Goal: Task Accomplishment & Management: Complete application form

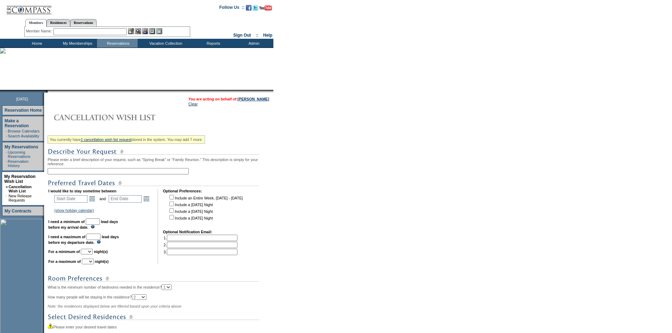
click at [127, 175] on input "text" at bounding box center [118, 171] width 141 height 6
type input "[PERSON_NAME]"
click at [96, 203] on link "Open the calendar popup." at bounding box center [92, 199] width 8 height 8
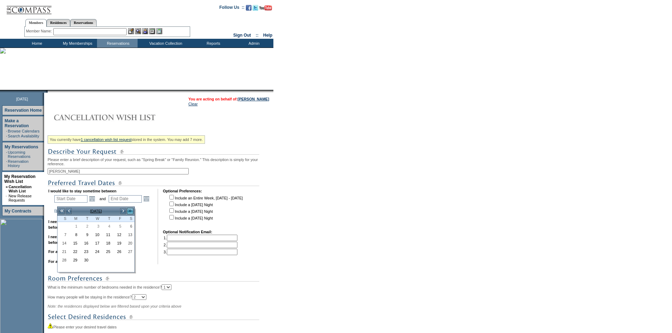
click at [128, 211] on link ">>" at bounding box center [130, 211] width 7 height 7
click at [128, 212] on link ">>" at bounding box center [130, 211] width 7 height 7
click at [59, 210] on link "<<" at bounding box center [61, 211] width 7 height 7
click at [70, 209] on link "<" at bounding box center [68, 211] width 7 height 7
click at [110, 235] on link "6" at bounding box center [107, 235] width 10 height 8
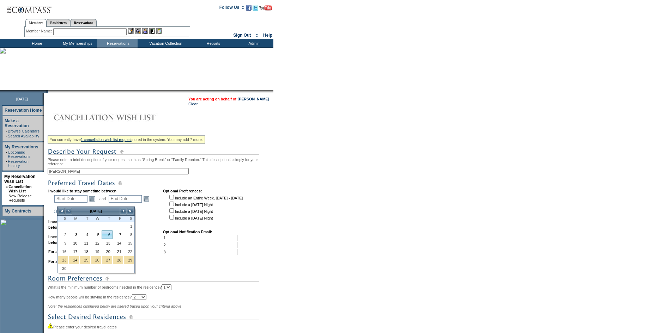
type input "[DATE]"
type input "66"
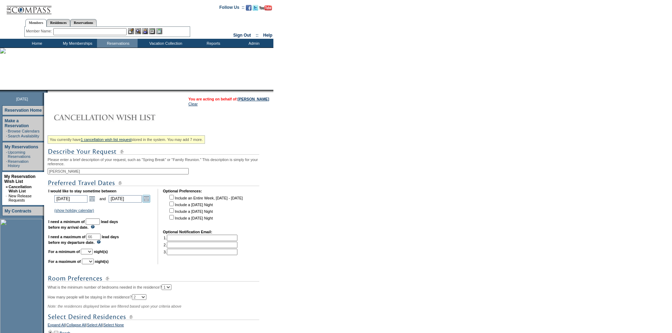
click at [150, 202] on link "Open the calendar popup." at bounding box center [147, 199] width 8 height 8
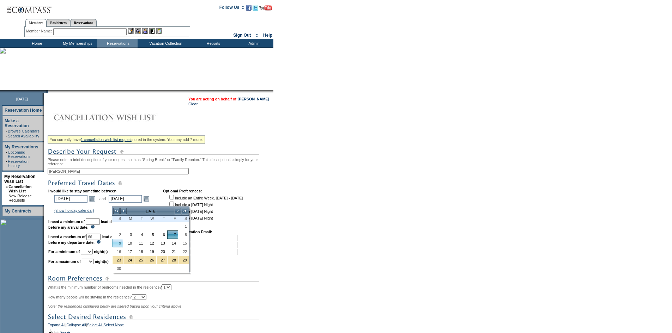
click at [121, 241] on link "9" at bounding box center [118, 244] width 10 height 8
type input "[DATE]"
type input "68"
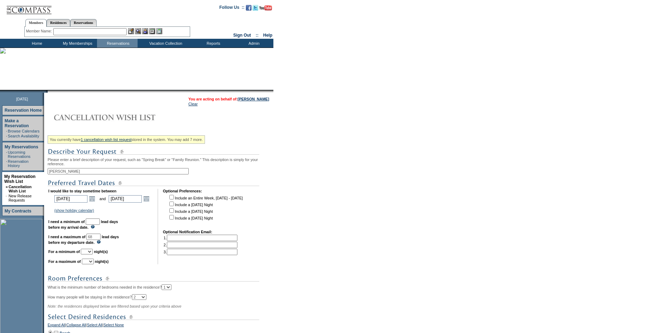
click at [100, 225] on input "text" at bounding box center [93, 222] width 14 height 6
type input "30"
click at [93, 255] on select "1 2 3 4 5 6 7 8 9 10 11 12 13 14" at bounding box center [87, 252] width 12 height 6
select select "3"
click at [90, 255] on select "1 2 3 4 5 6 7 8 9 10 11 12 13 14" at bounding box center [87, 252] width 12 height 6
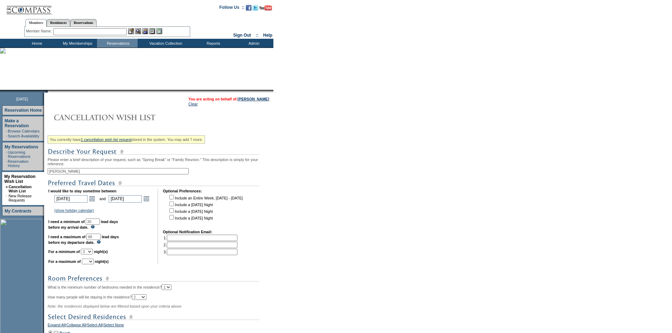
click at [94, 265] on select "1 2 3 4 5 6 7 8 9 10 11 12 13 14" at bounding box center [88, 262] width 12 height 6
select select "3"
click at [91, 265] on select "1 2 3 4 5 6 7 8 9 10 11 12 13 14" at bounding box center [88, 262] width 12 height 6
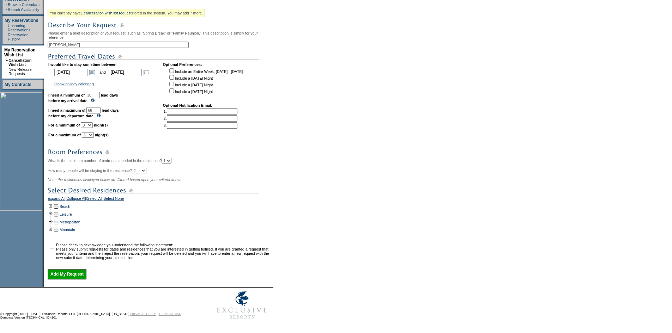
scroll to position [140, 0]
click at [52, 203] on td at bounding box center [51, 207] width 6 height 8
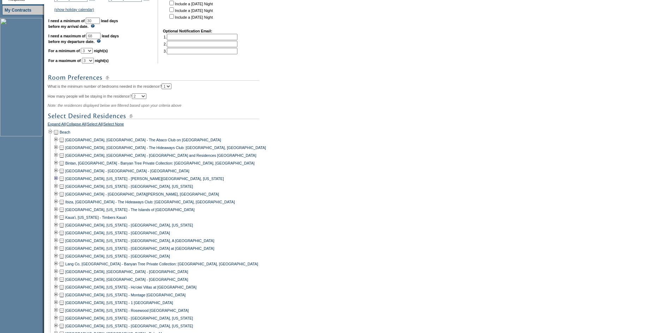
scroll to position [211, 0]
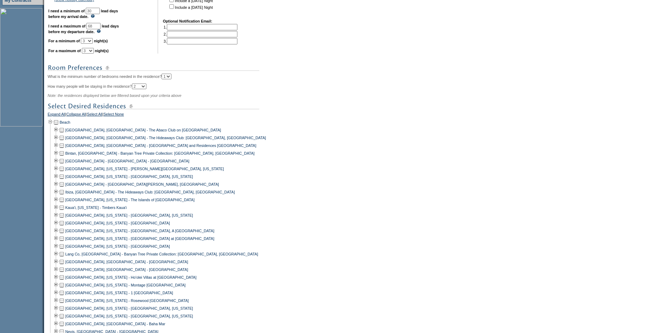
click at [65, 266] on td at bounding box center [62, 262] width 6 height 8
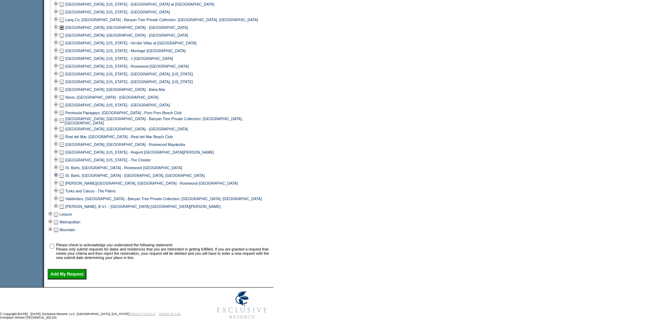
scroll to position [459, 0]
click at [53, 244] on input "checkbox" at bounding box center [52, 246] width 5 height 5
checkbox input "true"
click at [66, 273] on input "Add My Request" at bounding box center [67, 274] width 39 height 11
